Goal: Task Accomplishment & Management: Use online tool/utility

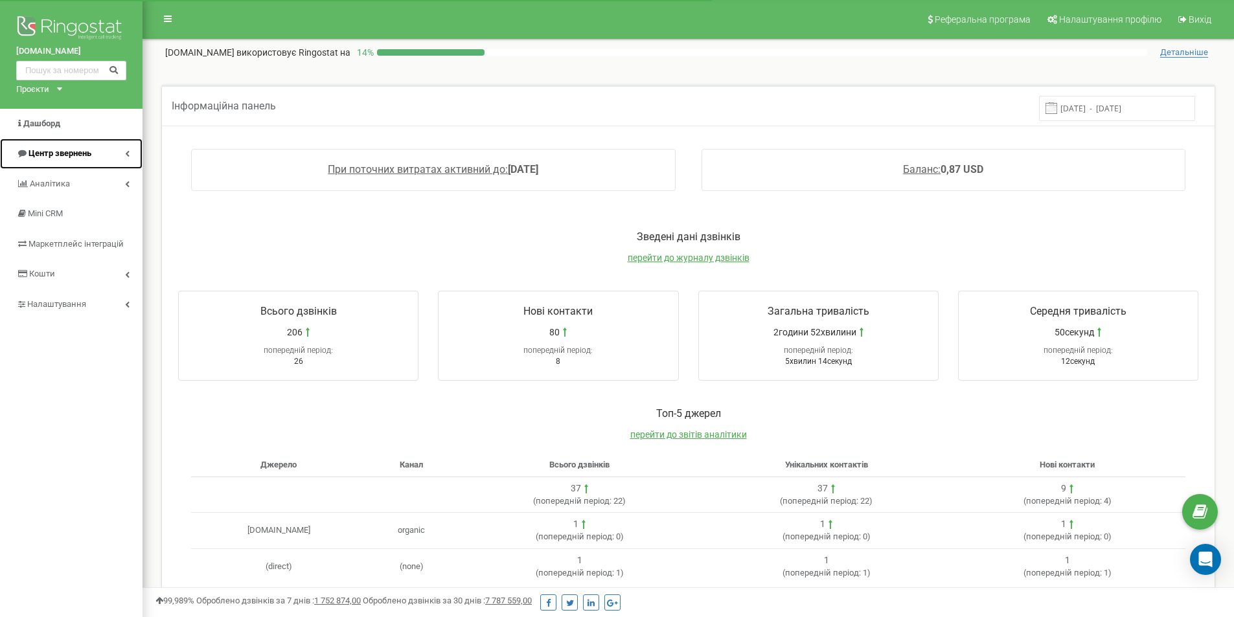
click at [65, 147] on link "Центр звернень" at bounding box center [71, 154] width 143 height 30
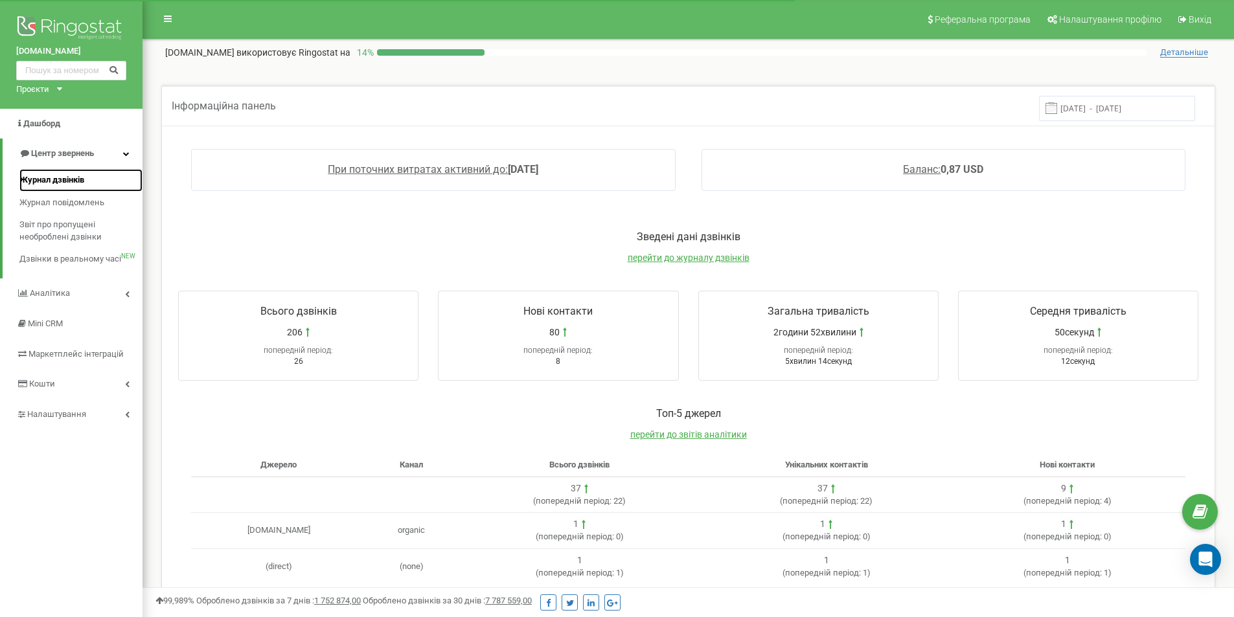
click at [74, 175] on span "Журнал дзвінків" at bounding box center [51, 180] width 65 height 12
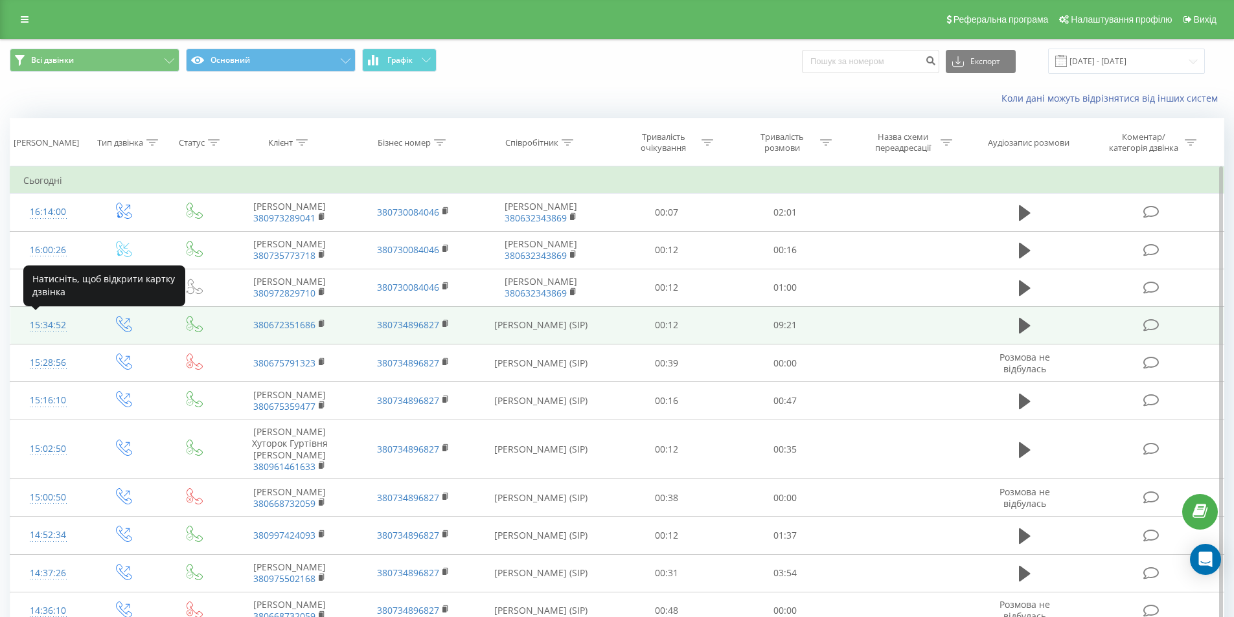
click at [57, 325] on div "15:34:52" at bounding box center [48, 325] width 50 height 25
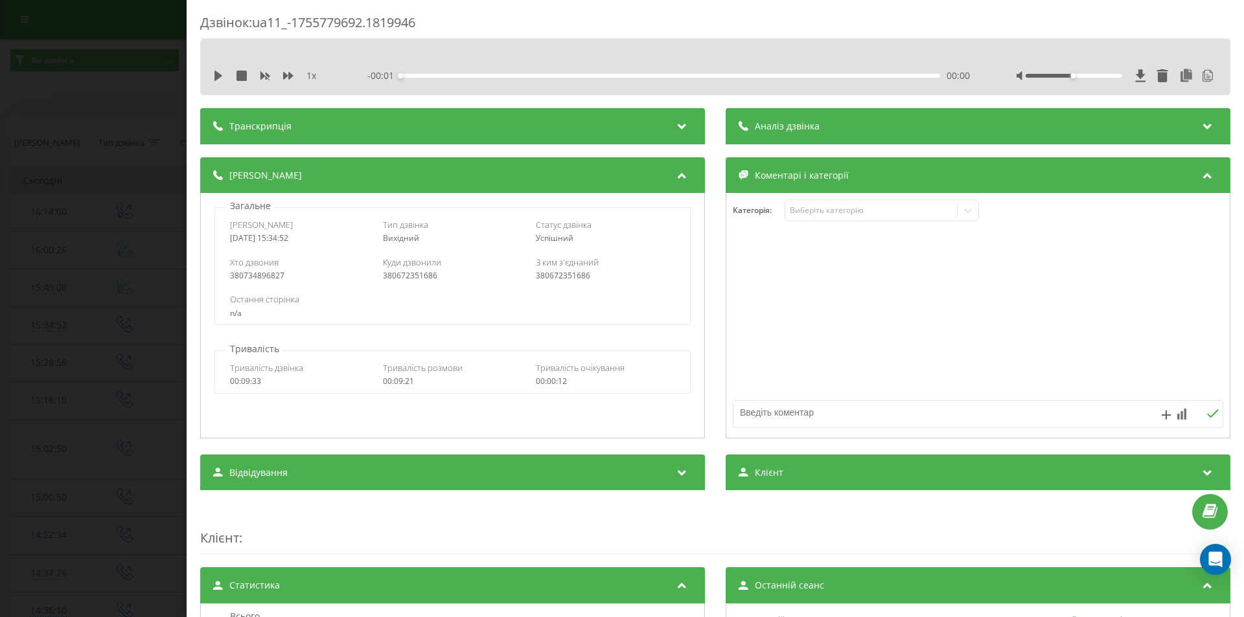
click at [759, 126] on span "Аналіз дзвінка" at bounding box center [787, 126] width 65 height 13
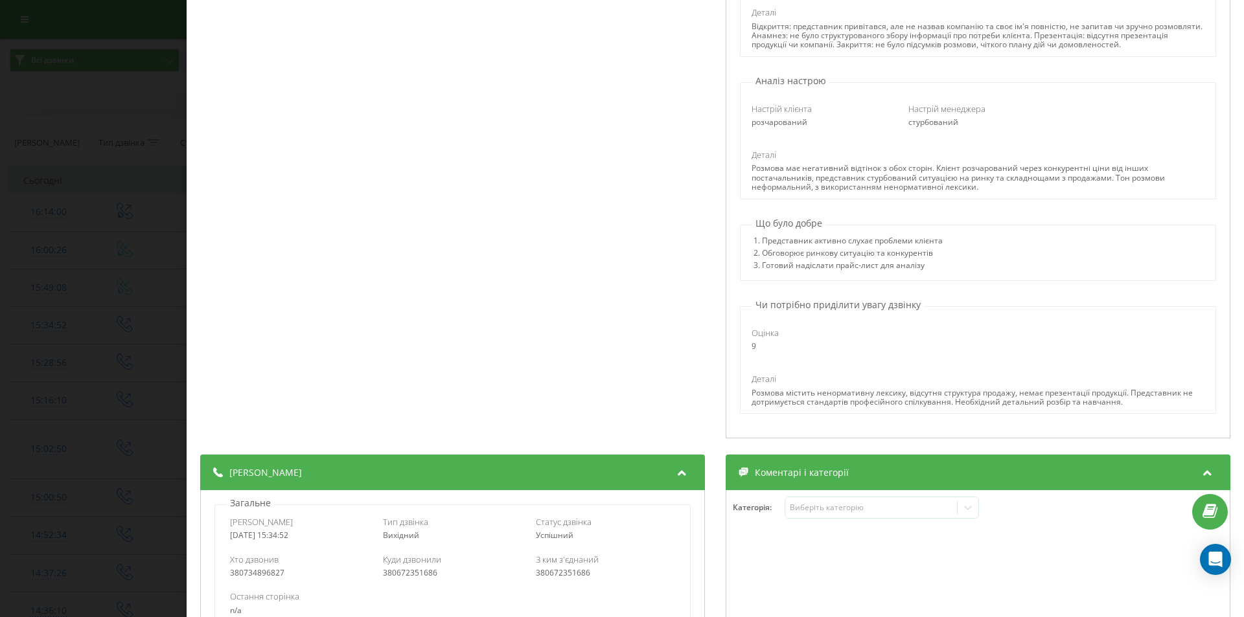
scroll to position [259, 0]
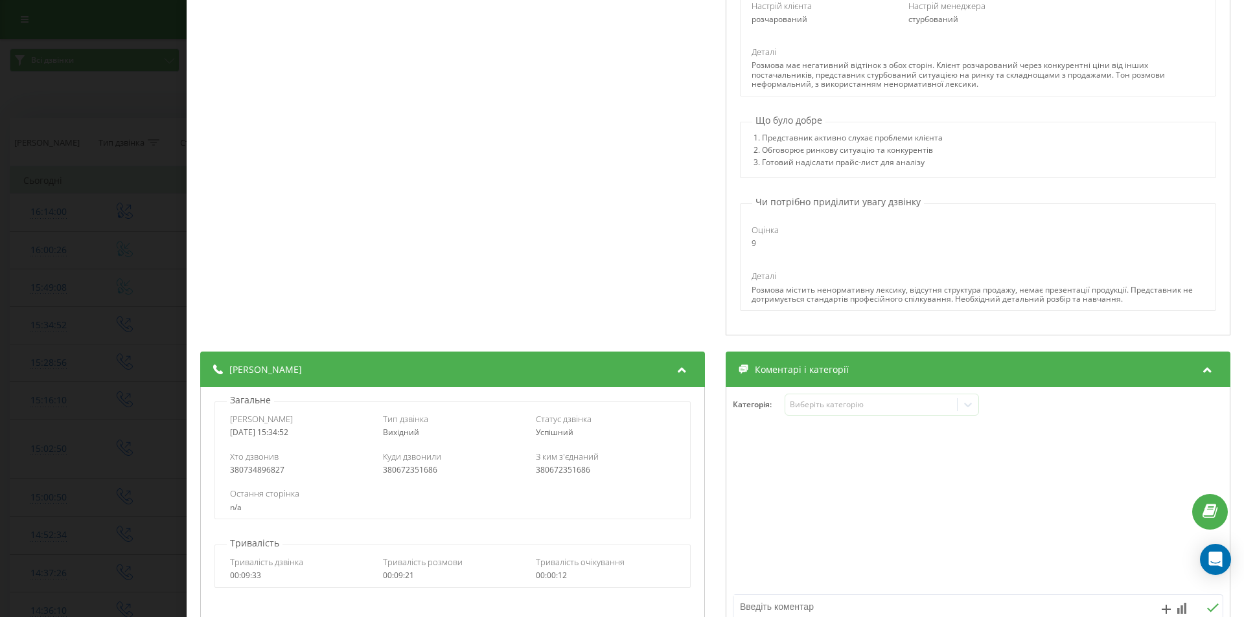
click at [758, 287] on div "Розмова містить ненормативну лексику, відсутня структура продажу, немає презент…" at bounding box center [977, 295] width 452 height 19
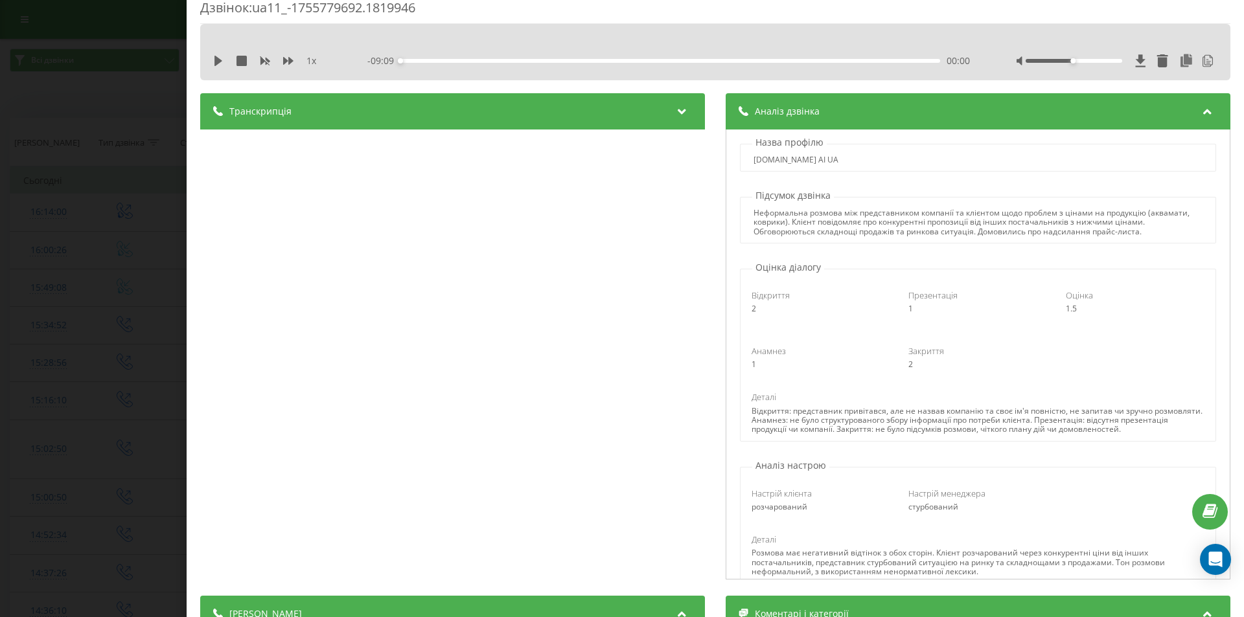
scroll to position [0, 0]
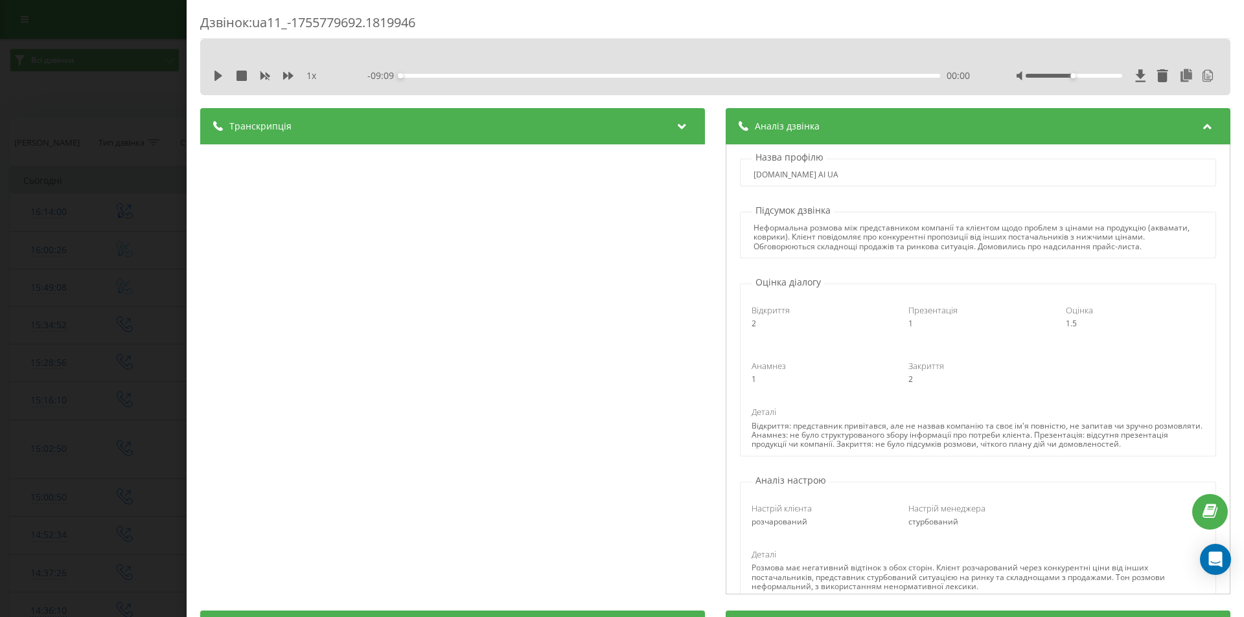
click at [130, 111] on div "Дзвінок : ua11_-1755779692.1819946 1 x - 09:09 00:00 00:00 Транскрипція 00:00 А…" at bounding box center [622, 308] width 1244 height 617
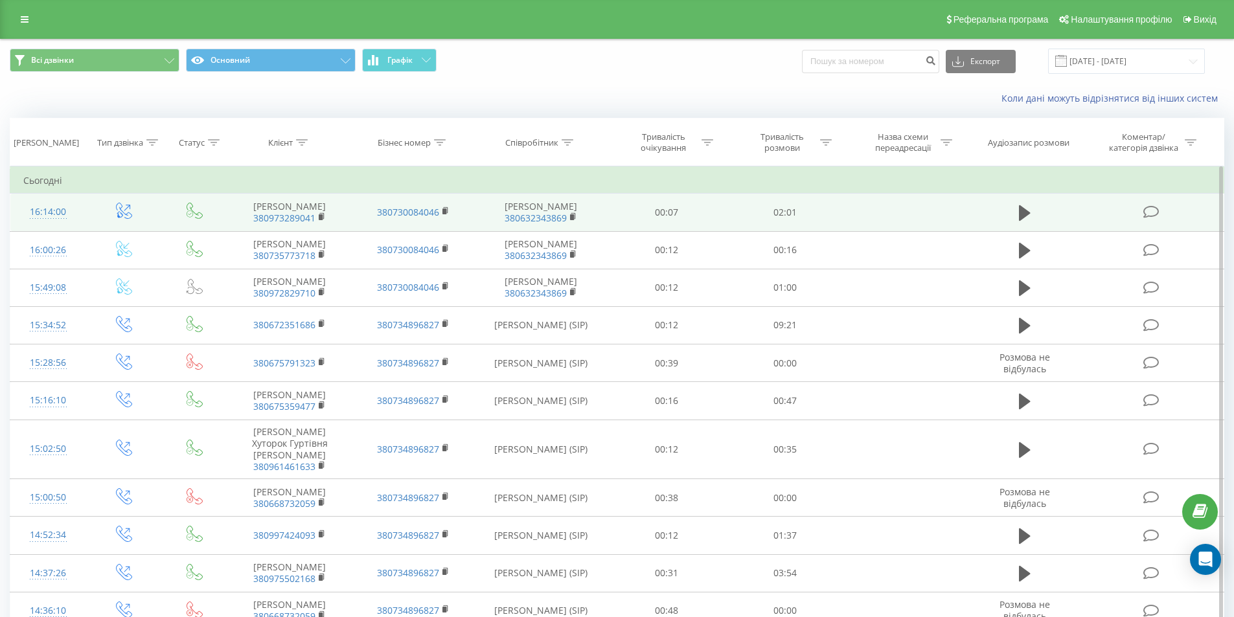
click at [59, 207] on div "16:14:00" at bounding box center [48, 212] width 50 height 25
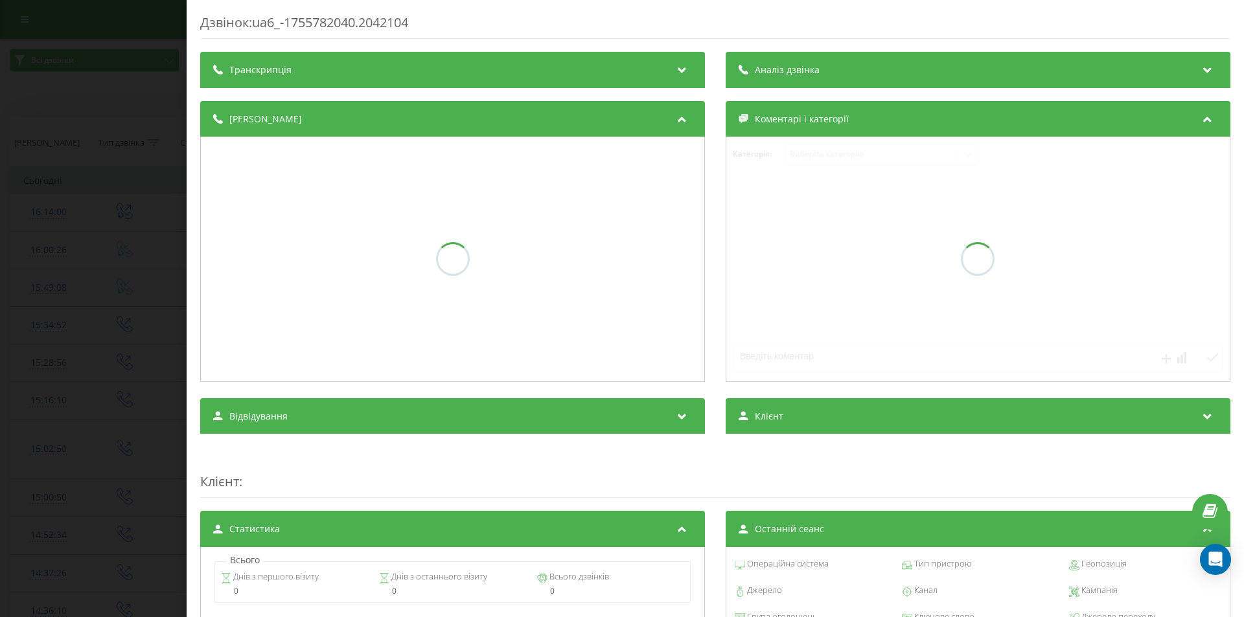
click at [823, 68] on div "Аналіз дзвінка" at bounding box center [977, 70] width 505 height 36
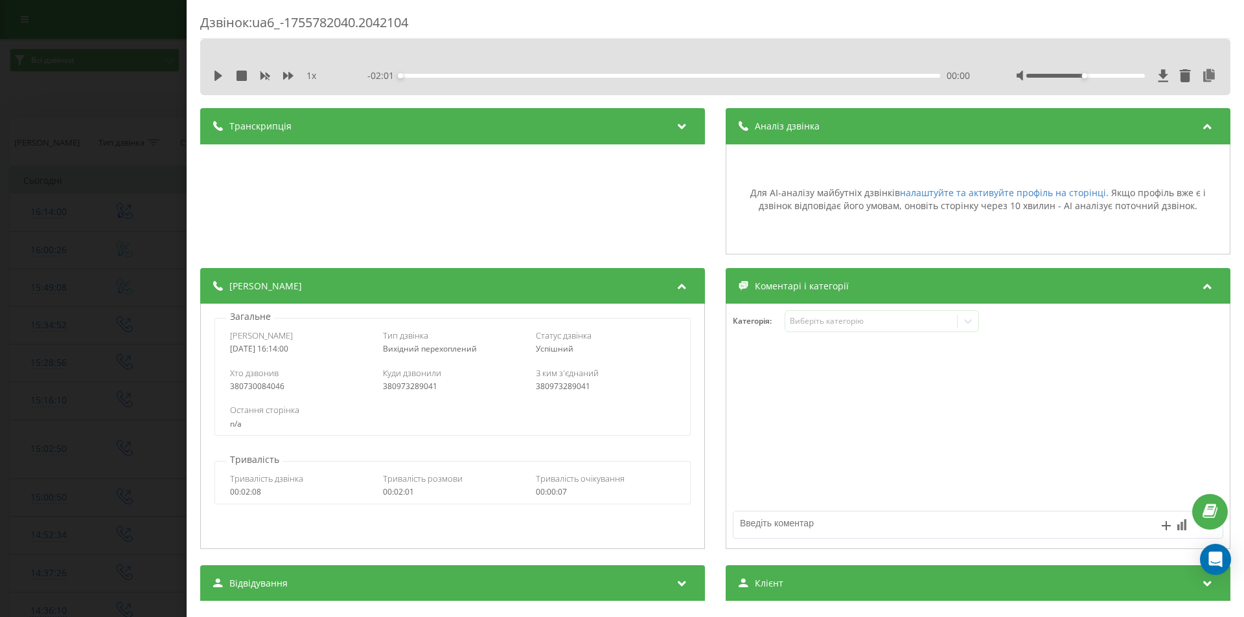
drag, startPoint x: 19, startPoint y: 106, endPoint x: 34, endPoint y: 110, distance: 15.0
click at [19, 106] on div "Дзвінок : ua6_-1755782040.2042104 1 x - 02:01 00:00 00:00 Транскрипція Для AI-а…" at bounding box center [622, 308] width 1244 height 617
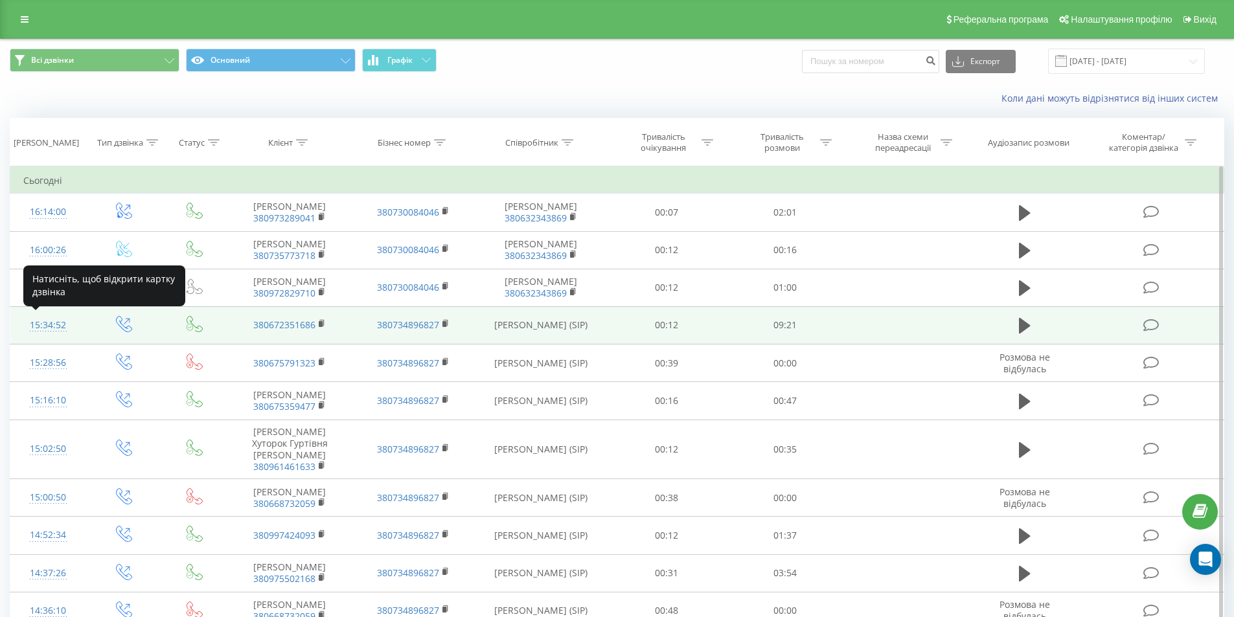
click at [63, 326] on div "15:34:52" at bounding box center [48, 325] width 50 height 25
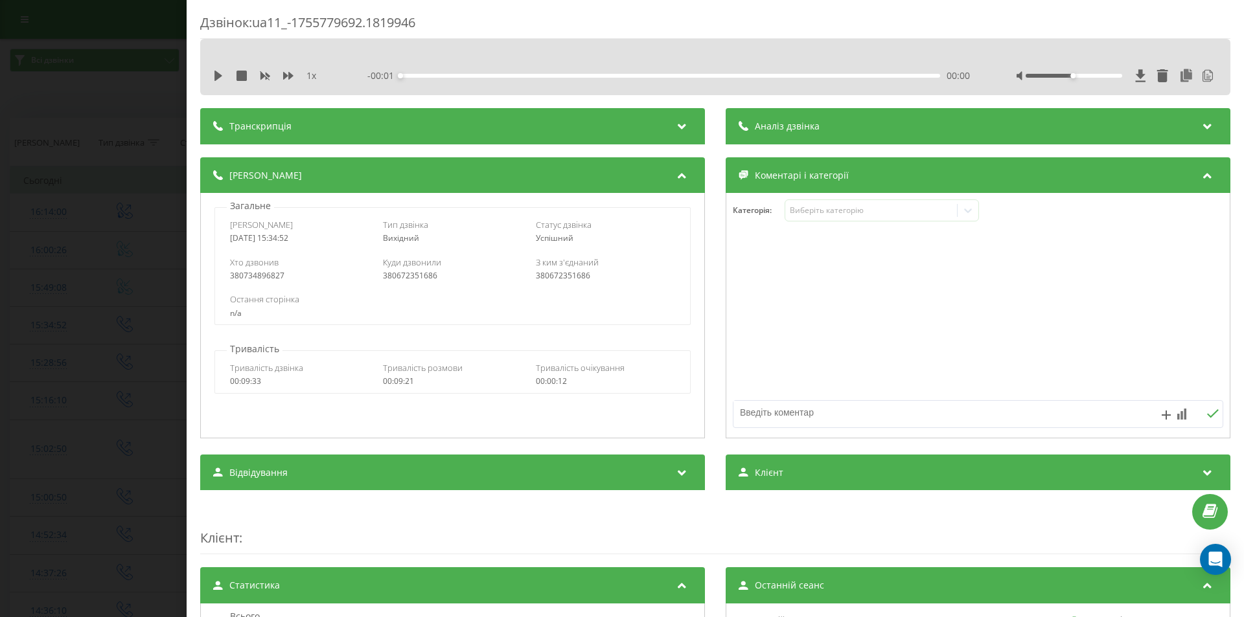
click at [827, 131] on div "Аналіз дзвінка" at bounding box center [977, 126] width 505 height 36
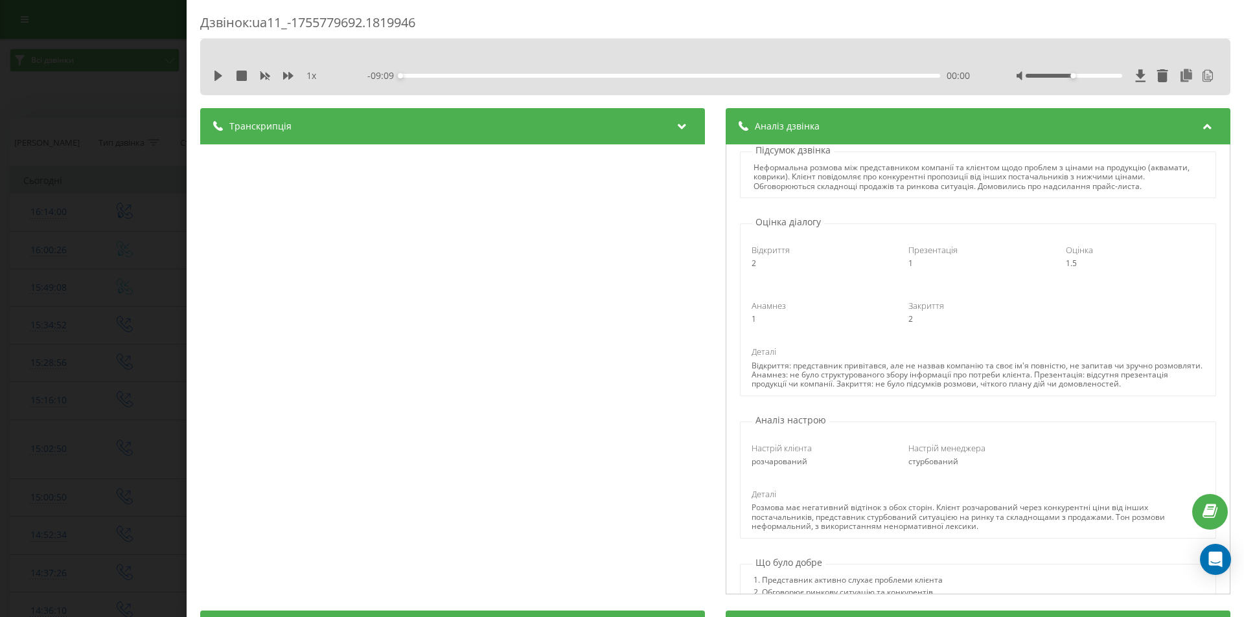
scroll to position [65, 0]
